Goal: Download file/media

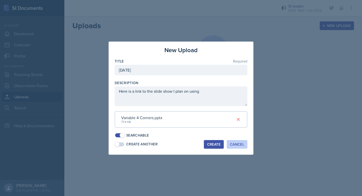
click at [232, 144] on div "Cancel" at bounding box center [237, 144] width 14 height 4
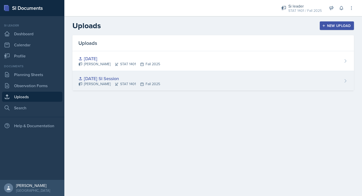
click at [85, 73] on div "August 25th SI Session Charlotte Messer STAT 1401 Fall 2025" at bounding box center [213, 81] width 282 height 20
